Goal: Obtain resource: Download file/media

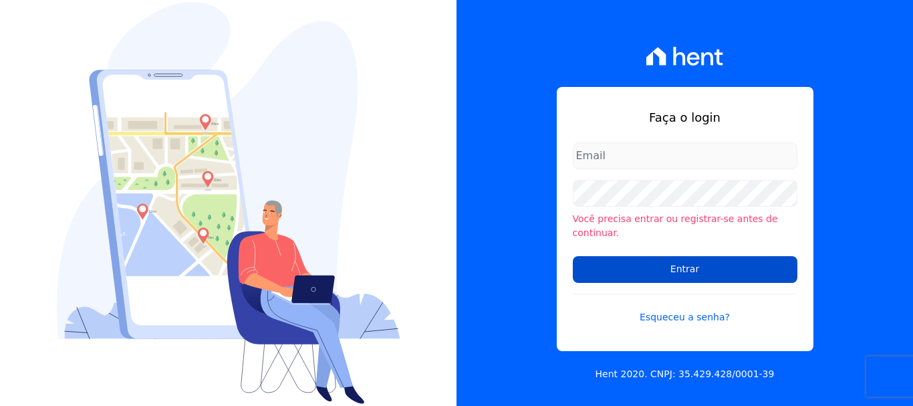
type input "[EMAIL_ADDRESS][DOMAIN_NAME]"
click at [683, 267] on input "Entrar" at bounding box center [685, 269] width 224 height 27
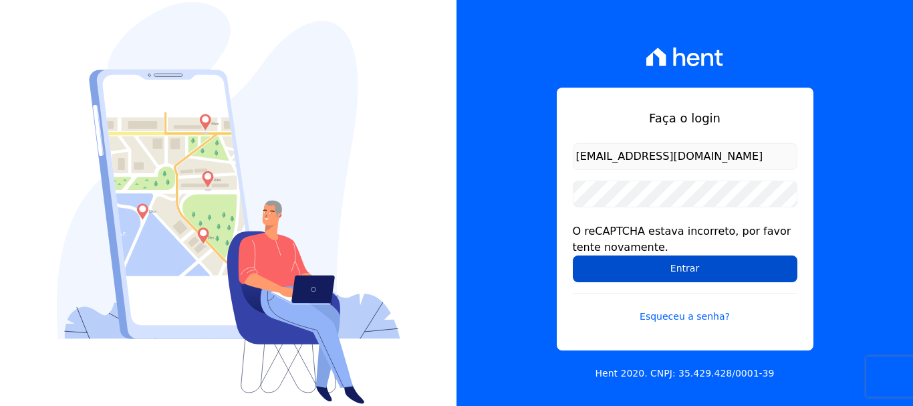
click at [692, 267] on input "Entrar" at bounding box center [685, 268] width 224 height 27
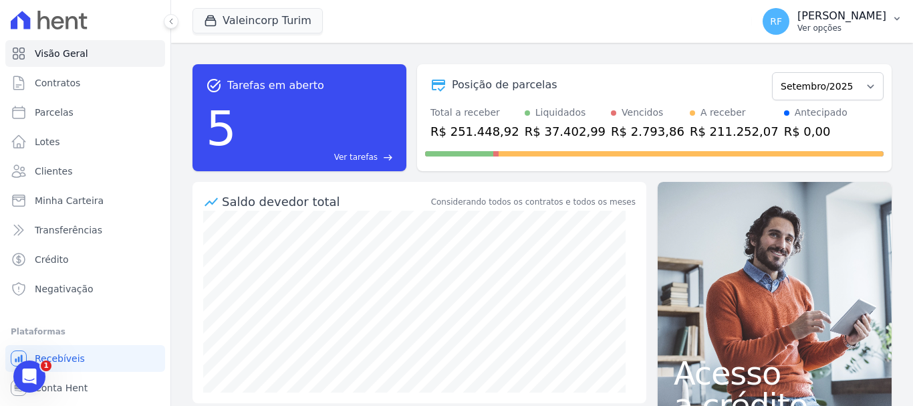
click at [832, 23] on p "Ver opções" at bounding box center [841, 28] width 89 height 11
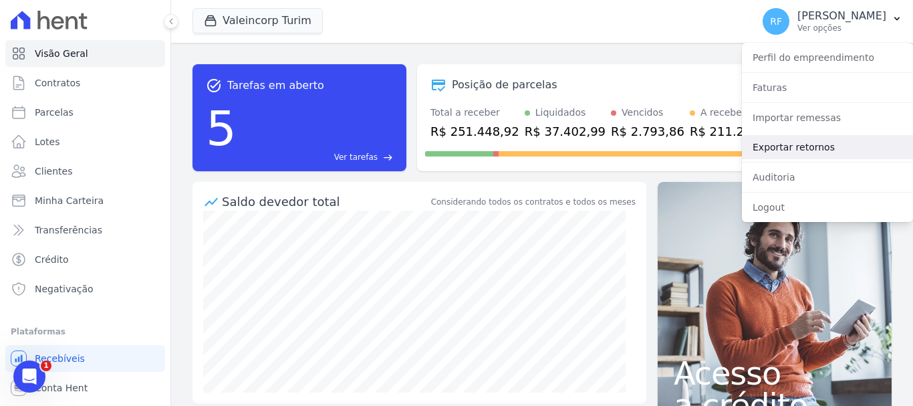
click at [796, 141] on link "Exportar retornos" at bounding box center [827, 147] width 171 height 24
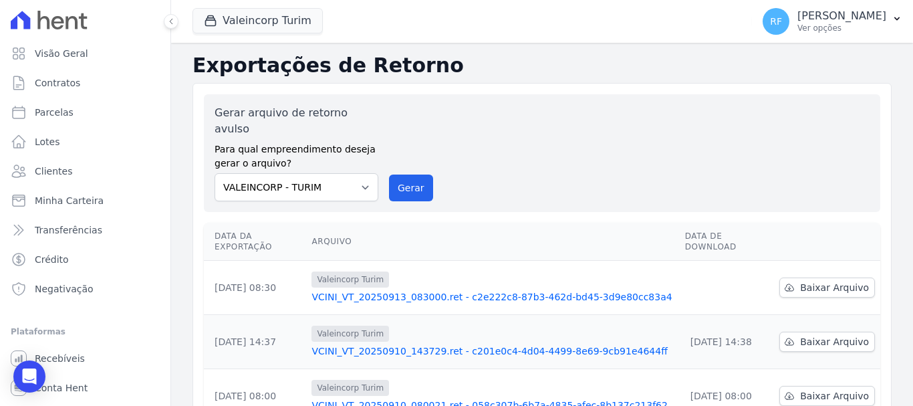
scroll to position [67, 0]
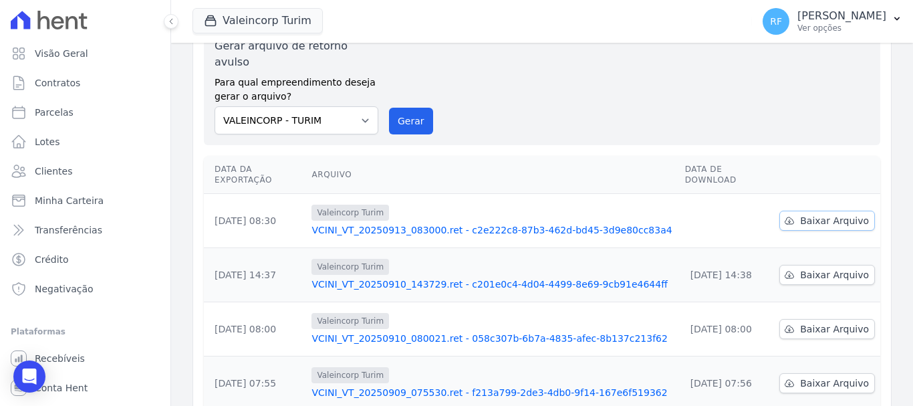
click at [798, 210] on link "Baixar Arquivo" at bounding box center [827, 220] width 96 height 20
